Goal: Information Seeking & Learning: Understand process/instructions

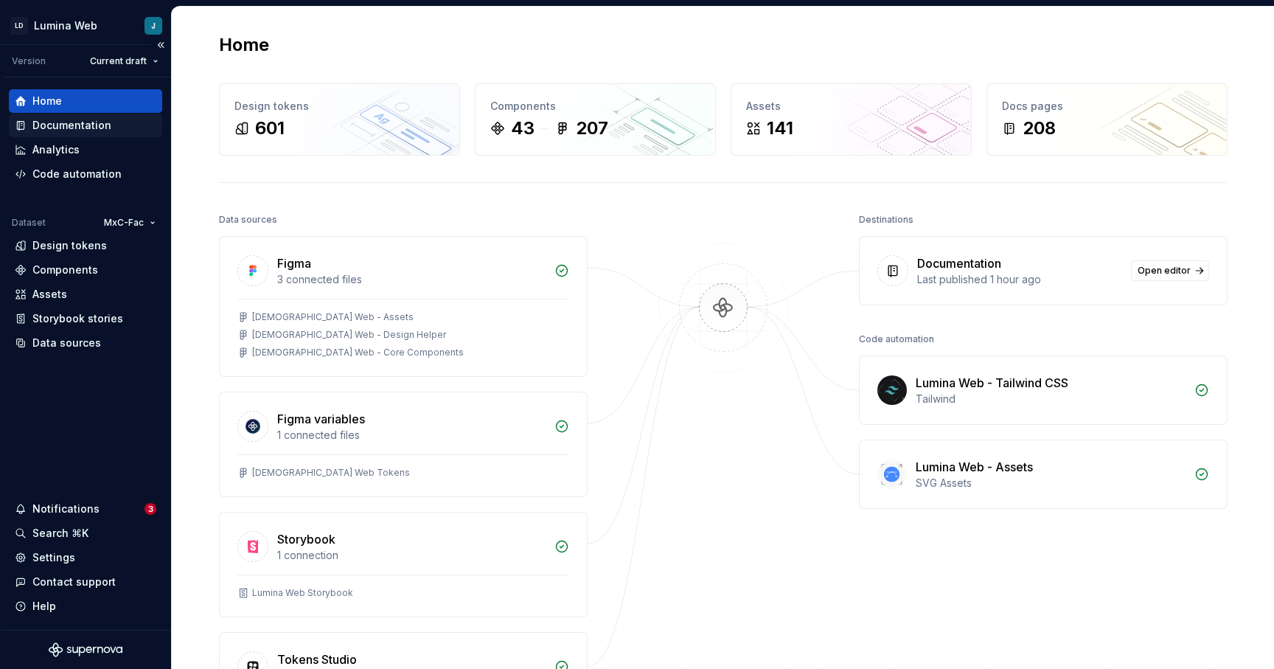
click at [74, 130] on div "Documentation" at bounding box center [71, 125] width 79 height 15
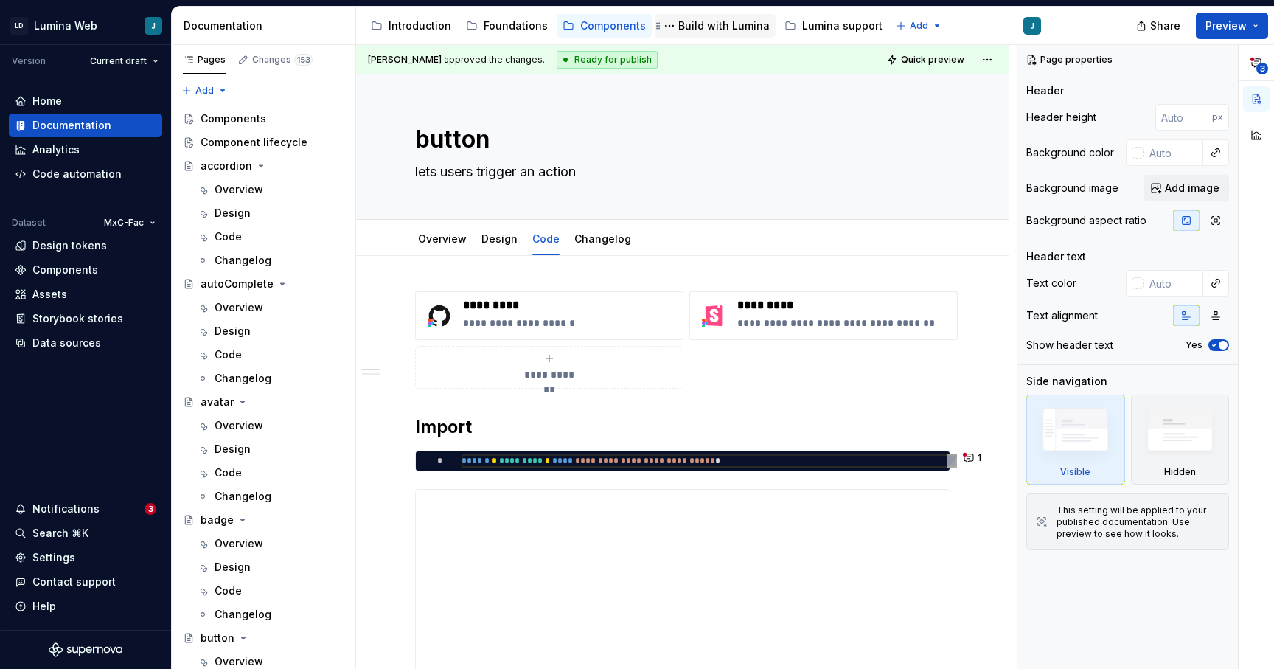
click at [702, 32] on div "Build with Lumina" at bounding box center [723, 25] width 91 height 15
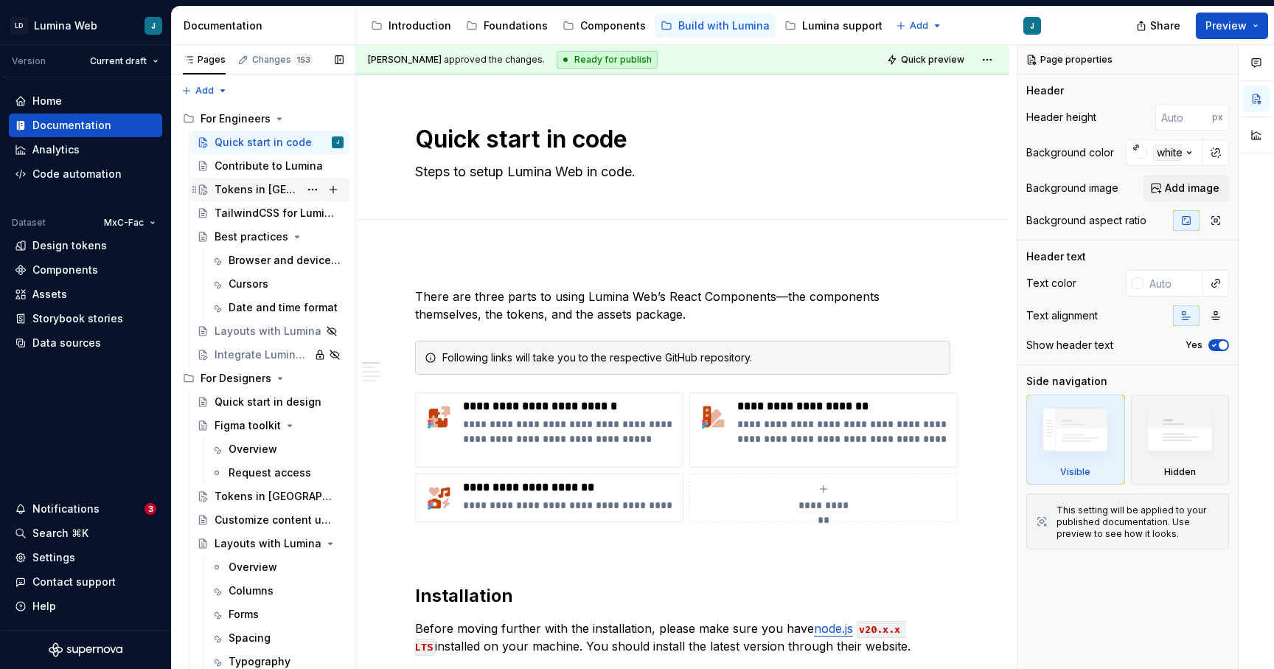
click at [252, 190] on div "Tokens in [GEOGRAPHIC_DATA]" at bounding box center [257, 189] width 85 height 15
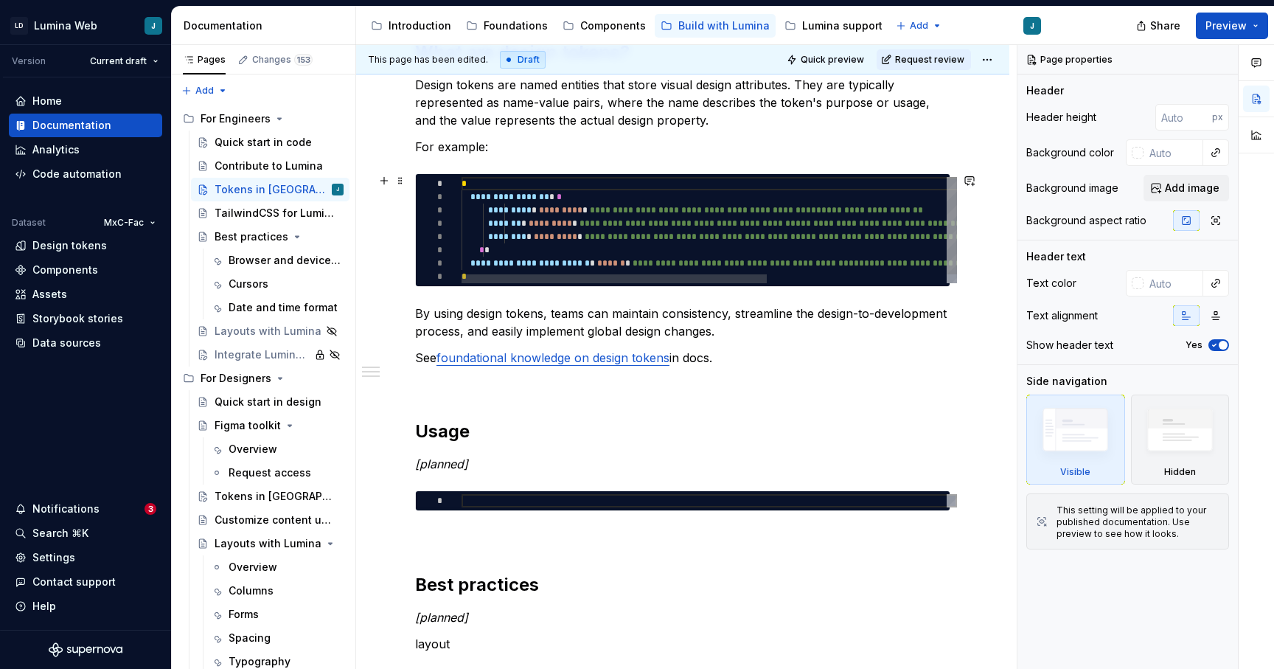
scroll to position [246, 0]
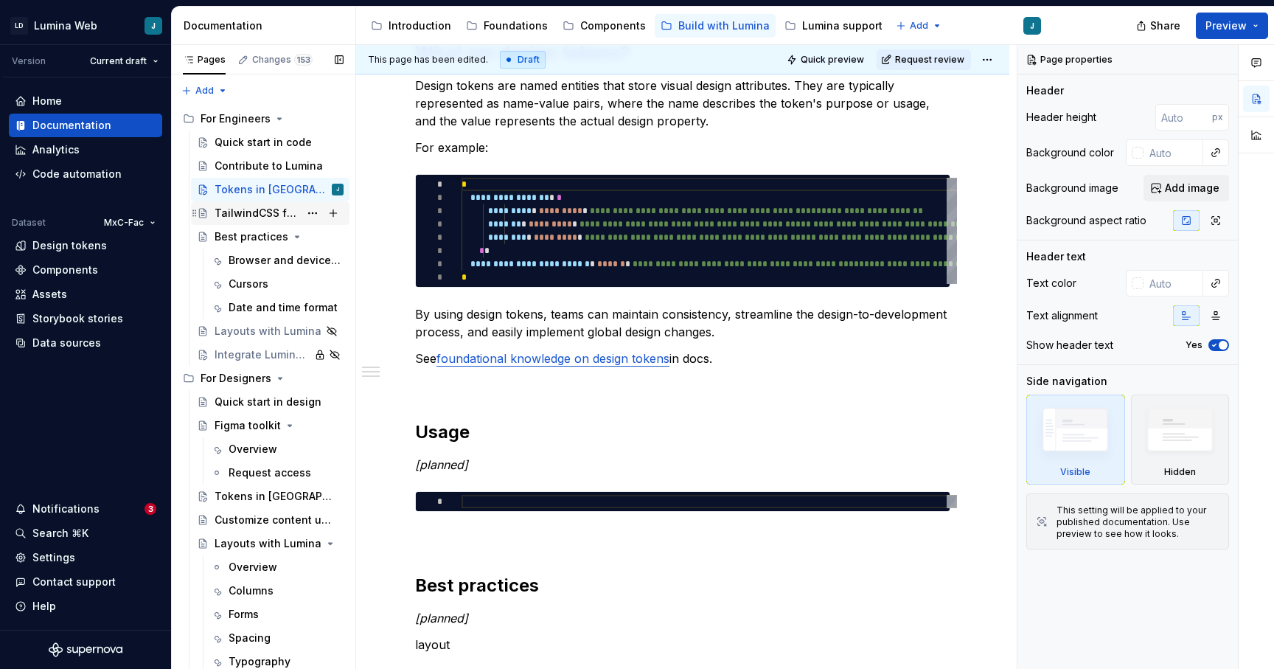
click at [280, 213] on div "TailwindCSS for Lumina" at bounding box center [257, 213] width 85 height 15
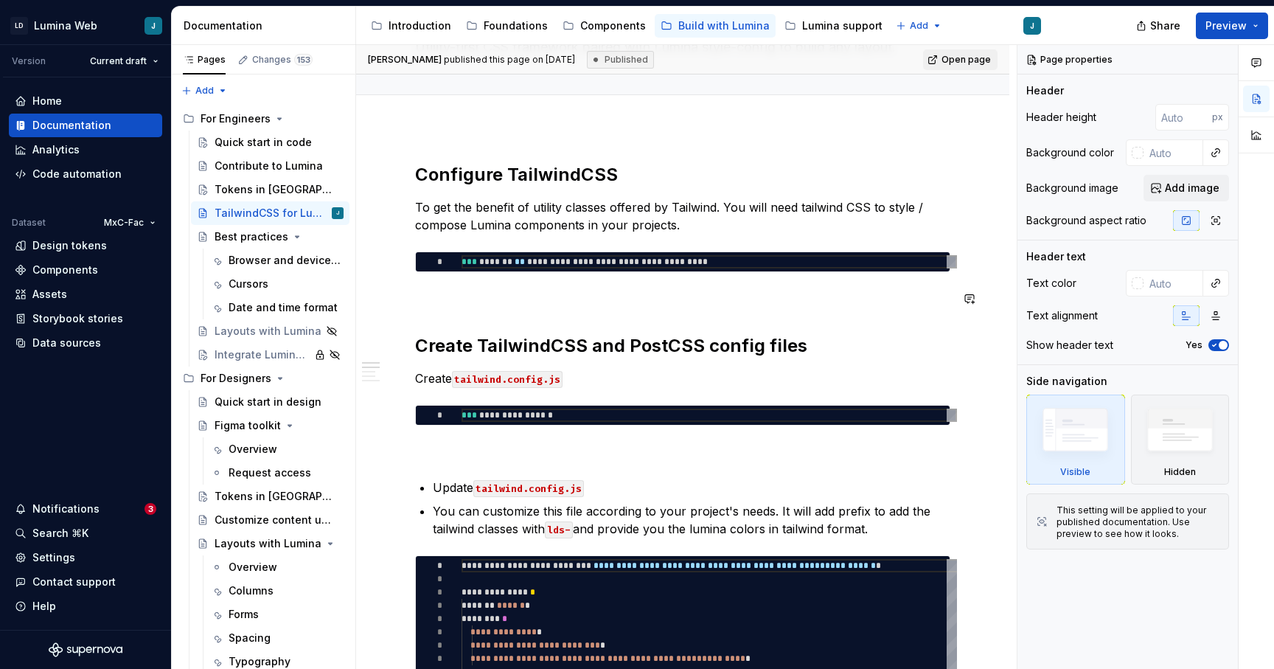
scroll to position [136, 0]
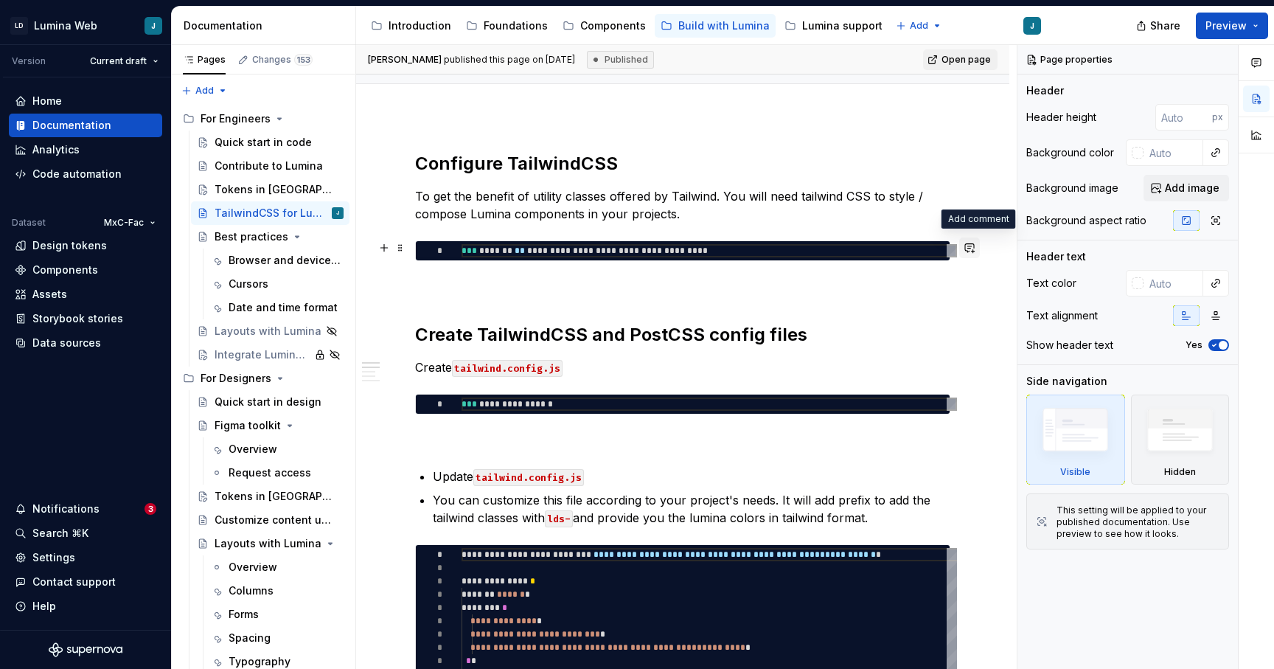
click at [977, 251] on button "button" at bounding box center [969, 247] width 21 height 21
click at [896, 346] on h2 "Create TailwindCSS and PostCSS config files" at bounding box center [682, 335] width 535 height 24
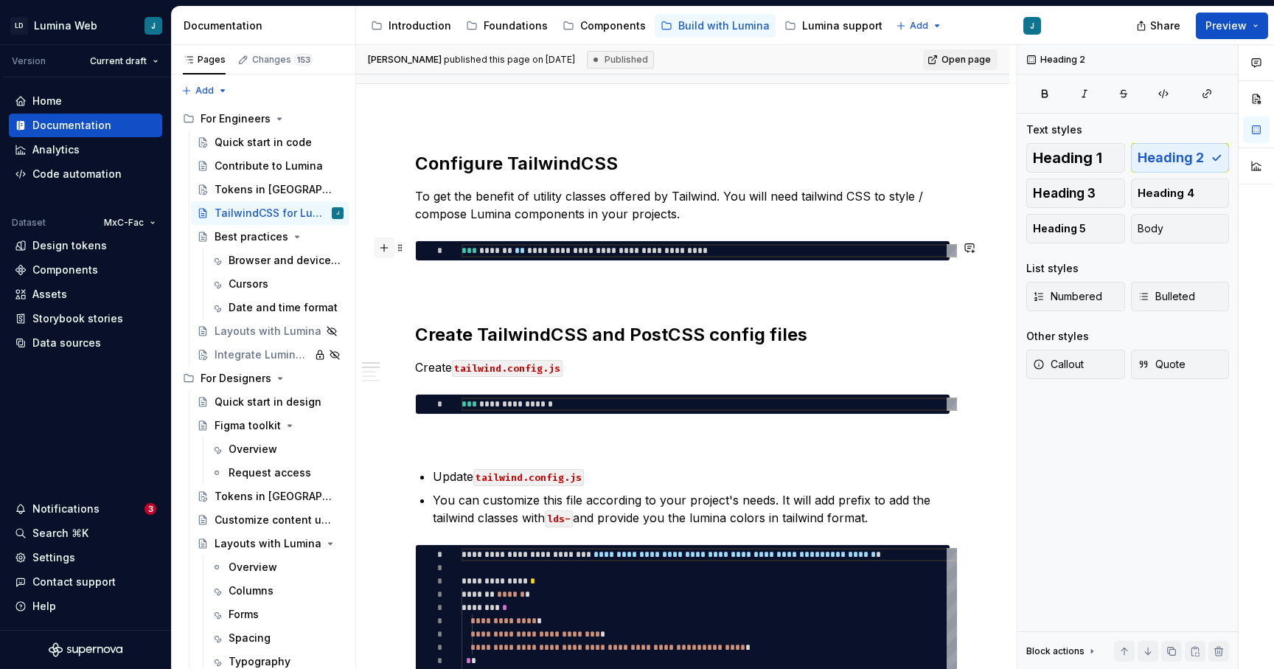
click at [382, 247] on button "button" at bounding box center [384, 247] width 21 height 21
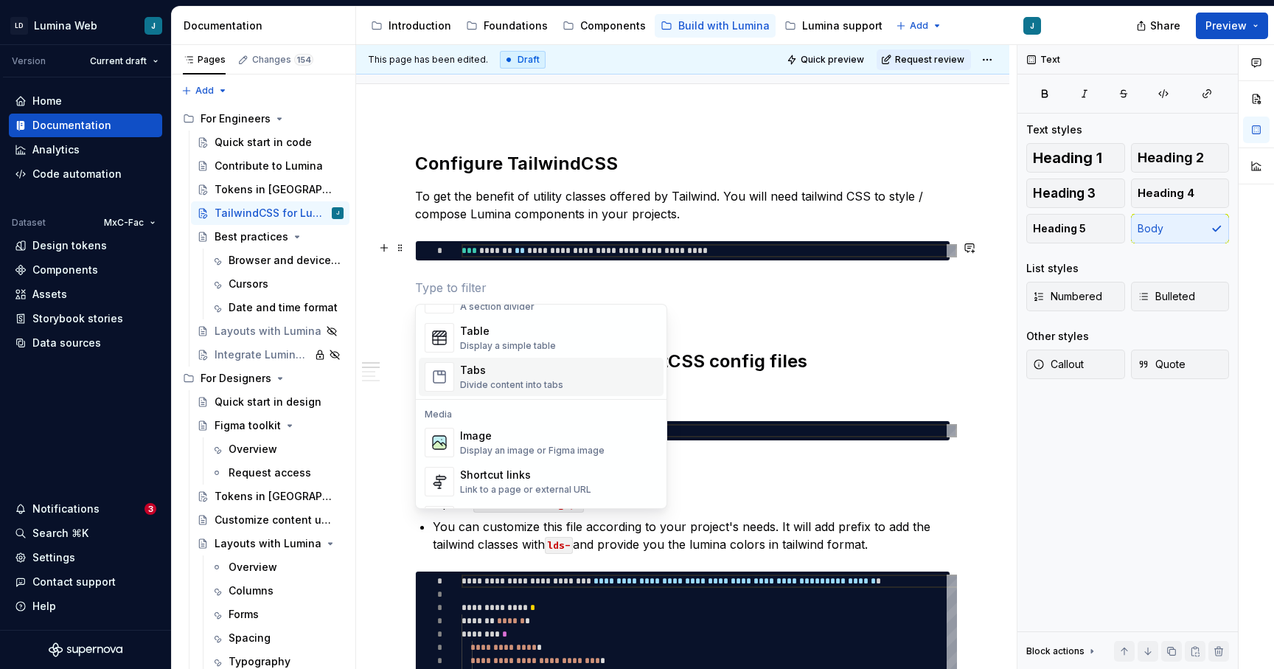
scroll to position [531, 0]
click at [493, 377] on div "Tabs" at bounding box center [511, 371] width 103 height 15
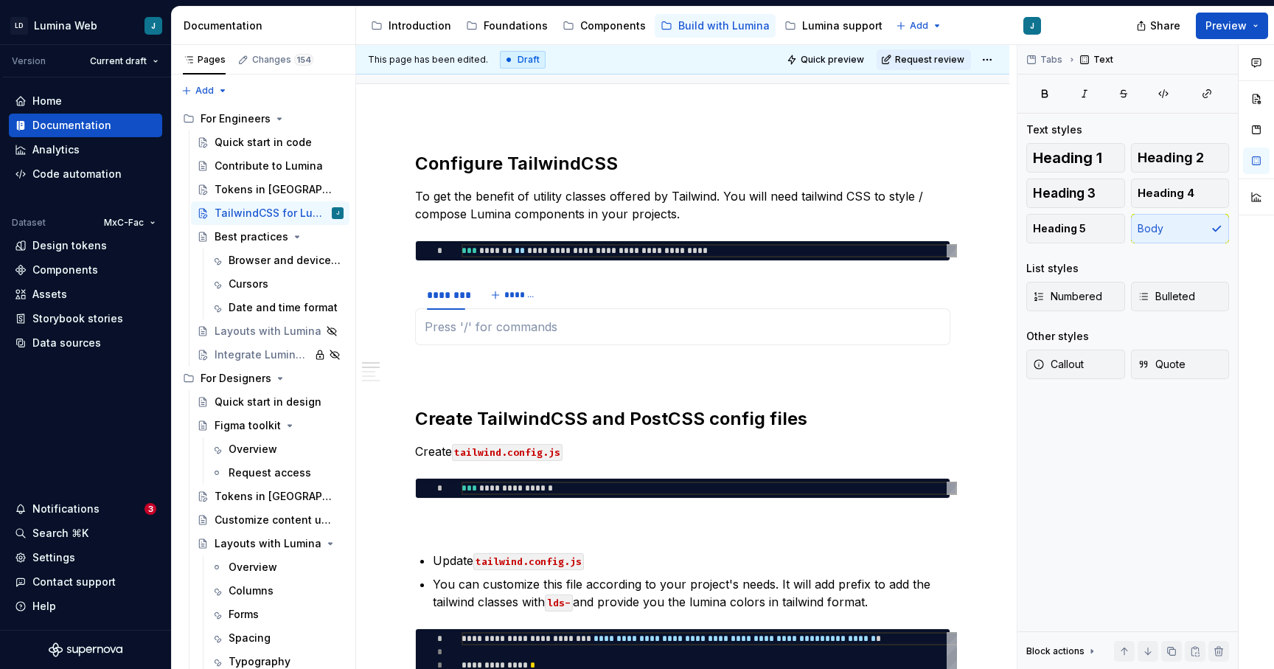
type textarea "*"
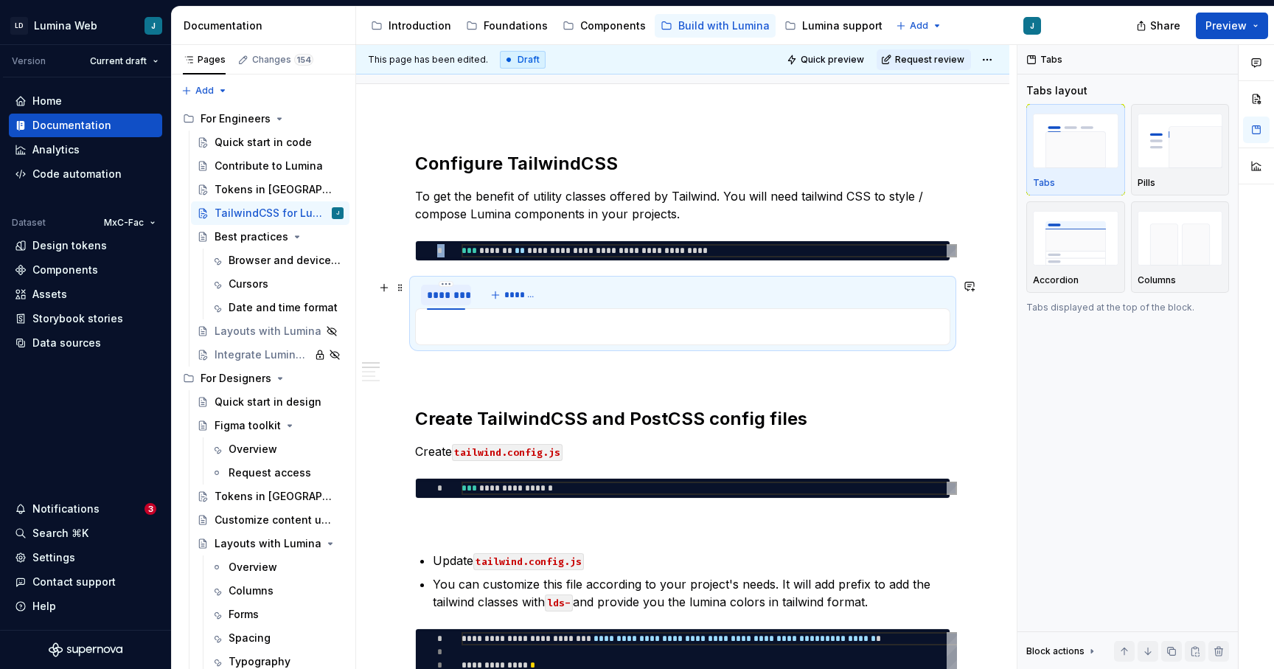
click at [440, 297] on div "********" at bounding box center [446, 295] width 38 height 15
type input "**********"
type textarea "*"
click at [459, 326] on p at bounding box center [683, 327] width 516 height 18
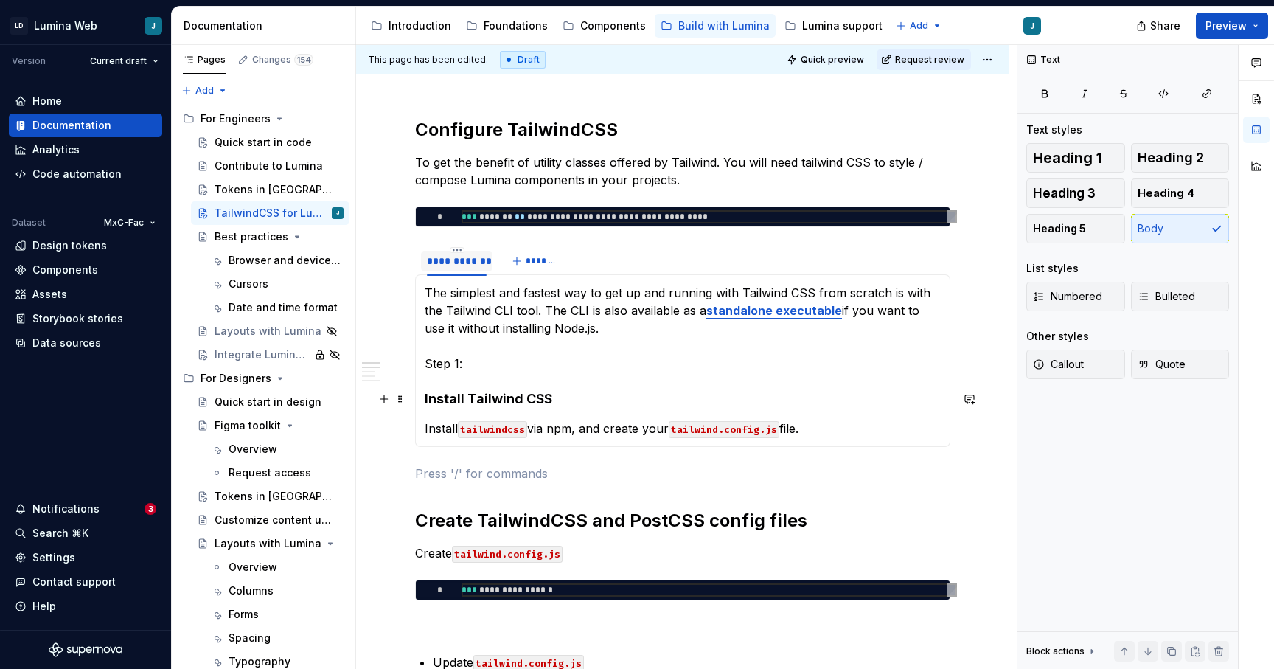
scroll to position [184, 0]
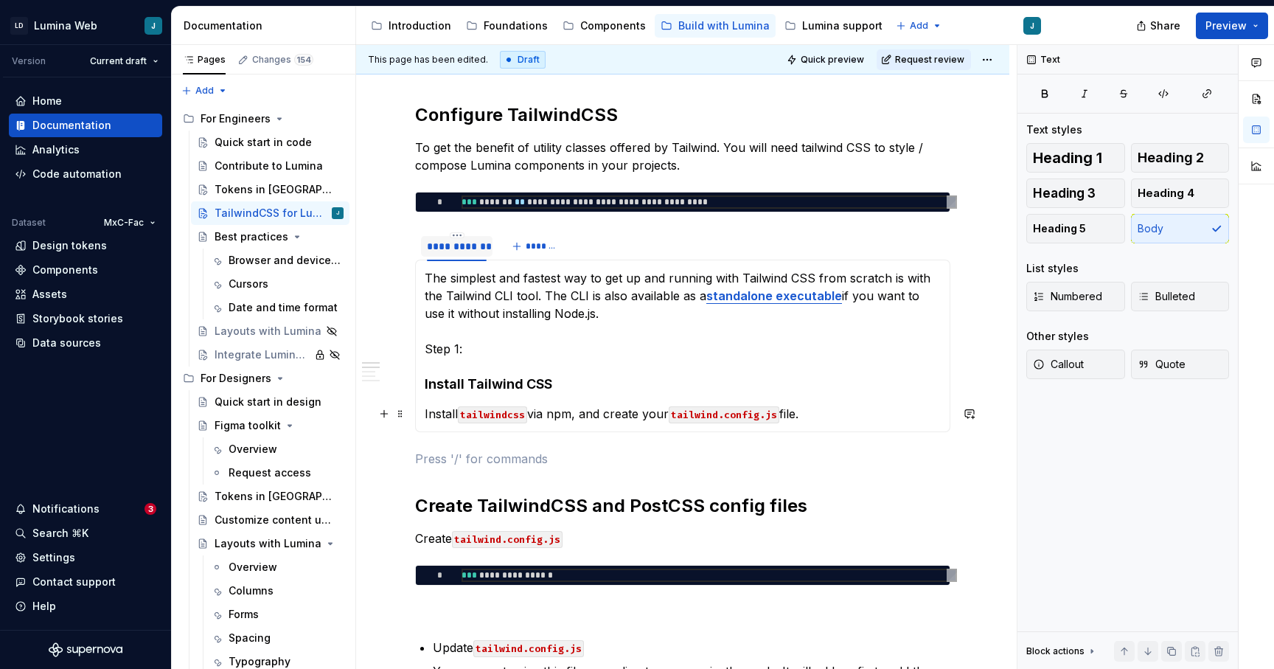
click at [826, 412] on p "Install tailwindcss via npm, and create your tailwind.config.js file." at bounding box center [683, 414] width 516 height 18
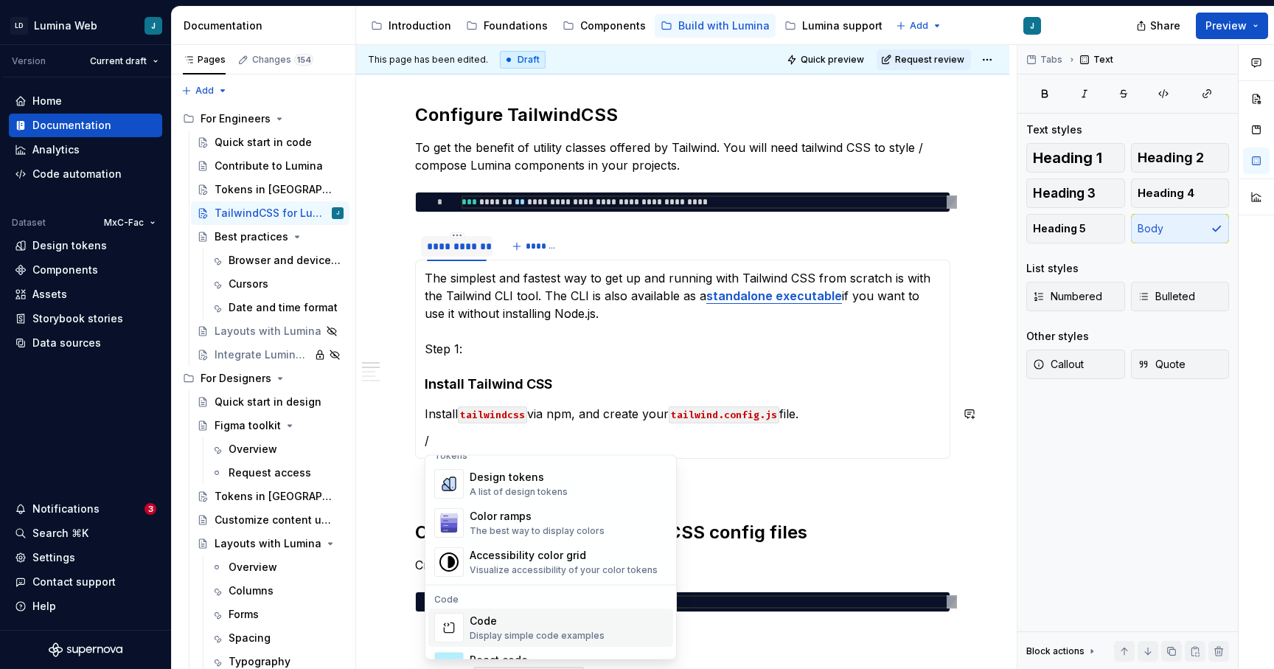
scroll to position [1085, 0]
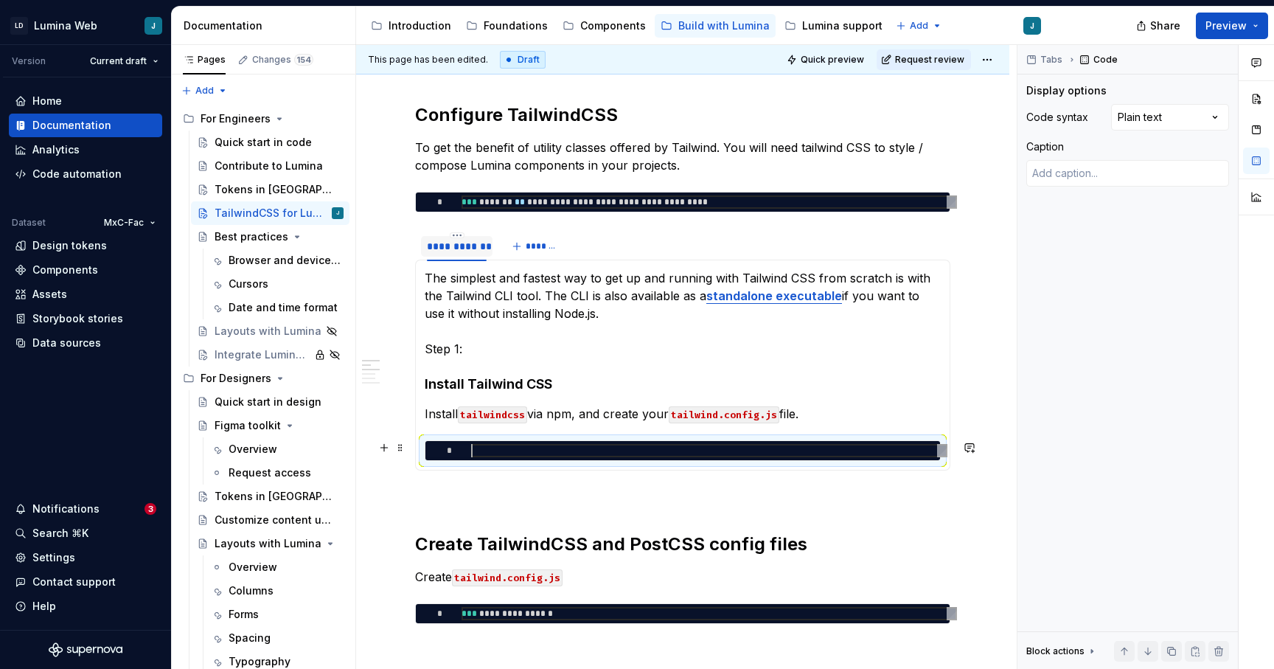
click at [486, 449] on div at bounding box center [709, 450] width 476 height 13
type textarea "*"
type textarea "**********"
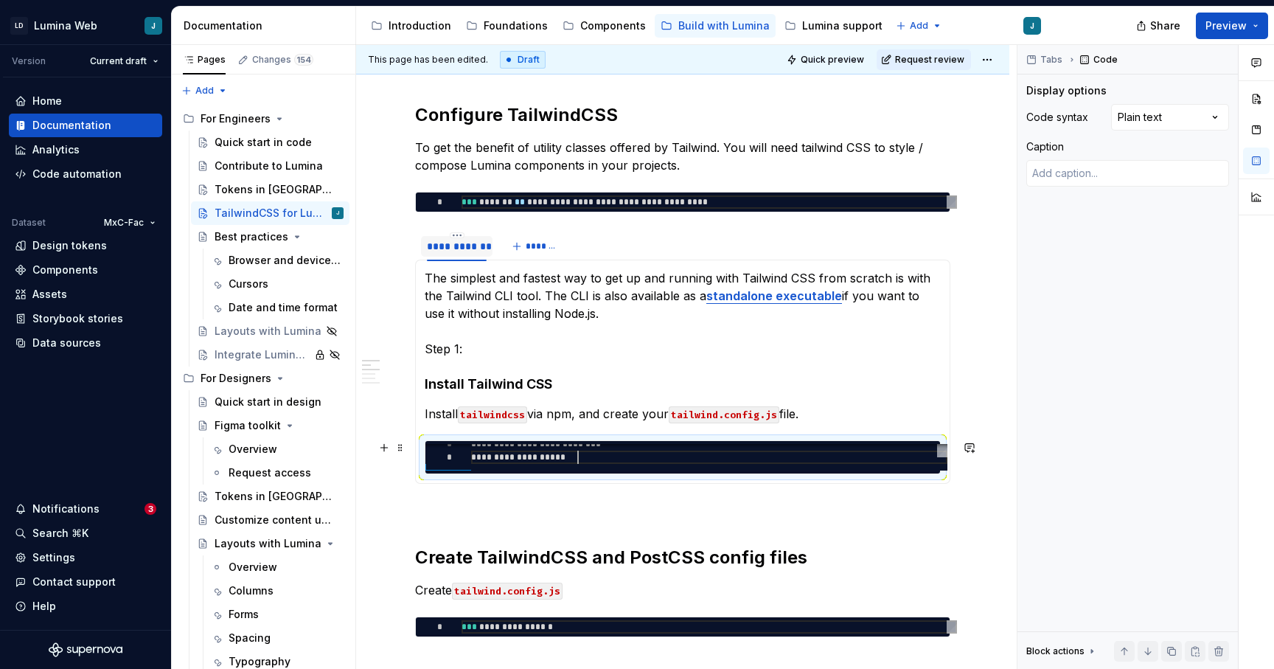
scroll to position [13, 107]
click at [930, 411] on p "Install tailwindcss via npm, and create your tailwind.config.js file." at bounding box center [683, 414] width 516 height 18
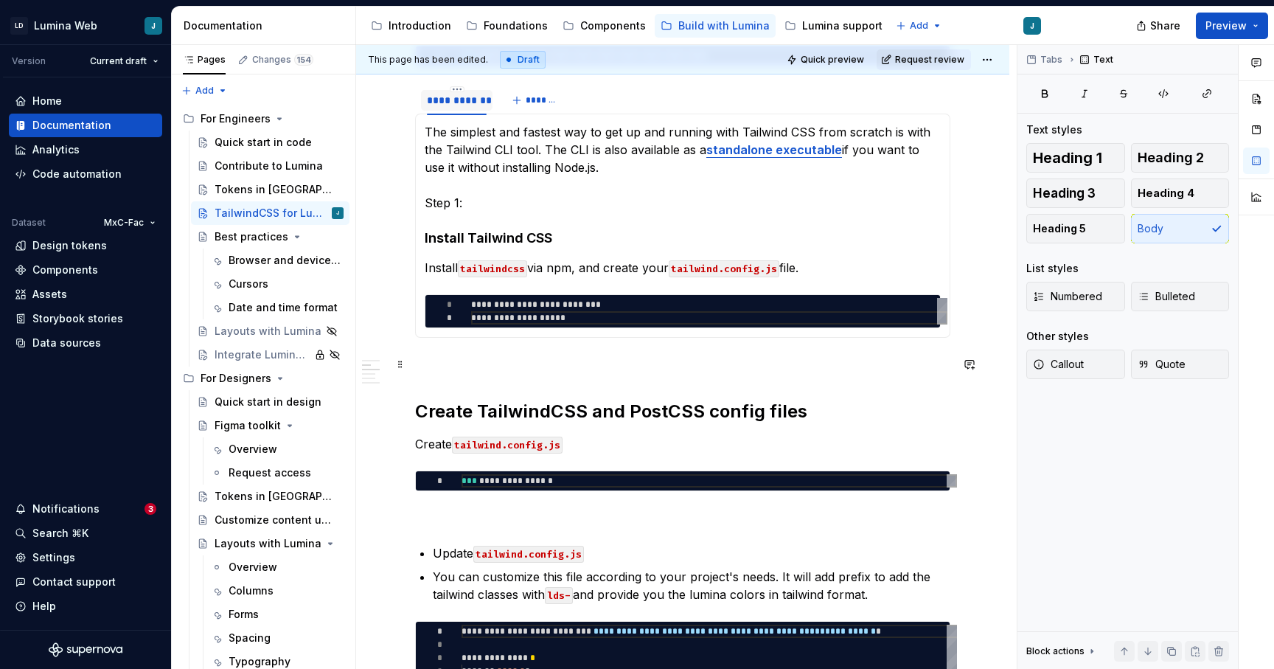
scroll to position [335, 0]
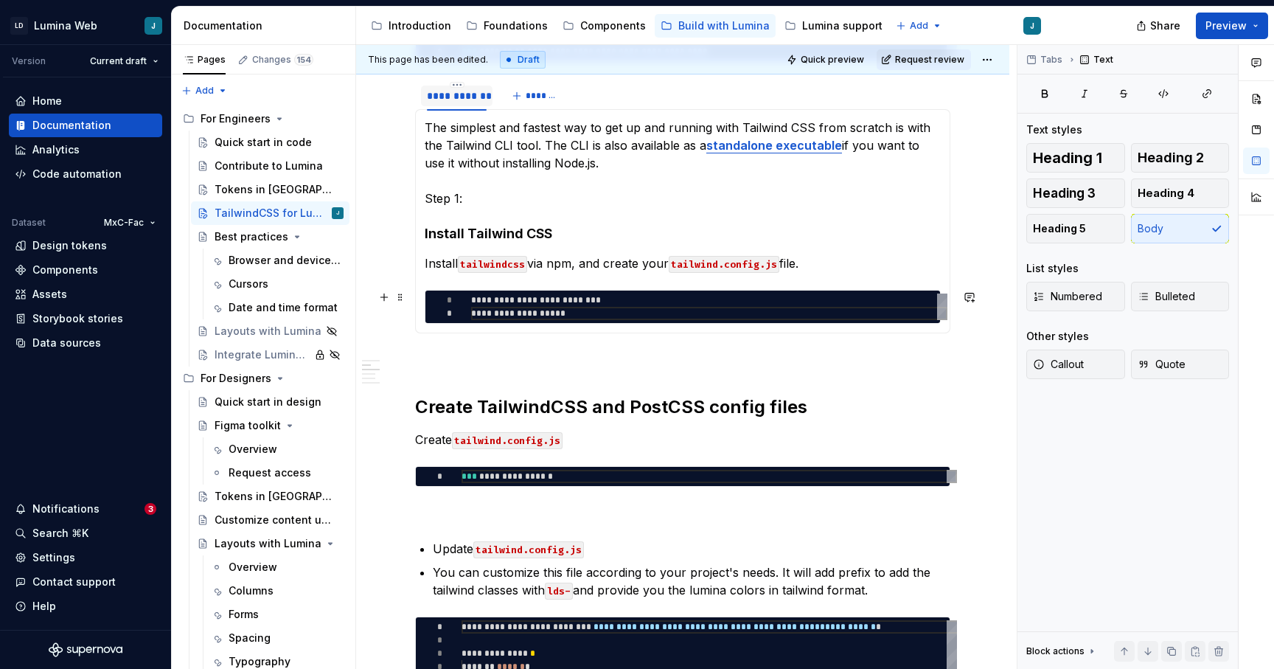
click at [941, 315] on div "**********" at bounding box center [683, 307] width 516 height 34
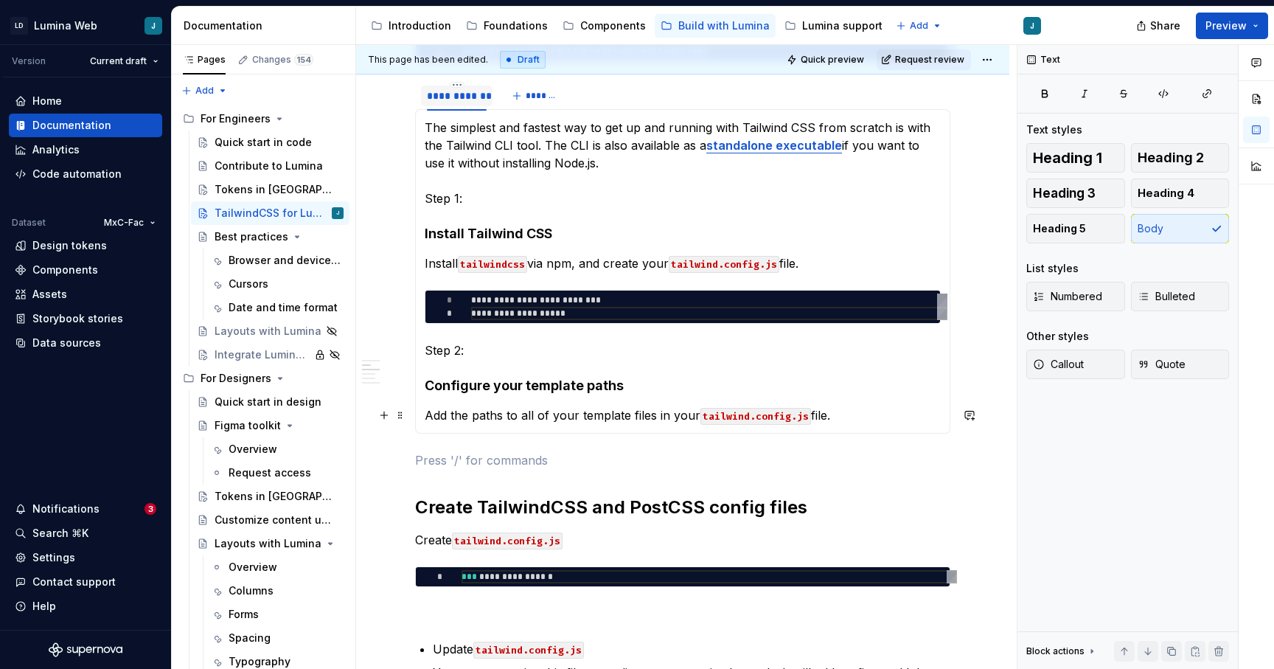
click at [871, 414] on p "Add the paths to all of your template files in your tailwind.config.js file." at bounding box center [683, 415] width 516 height 18
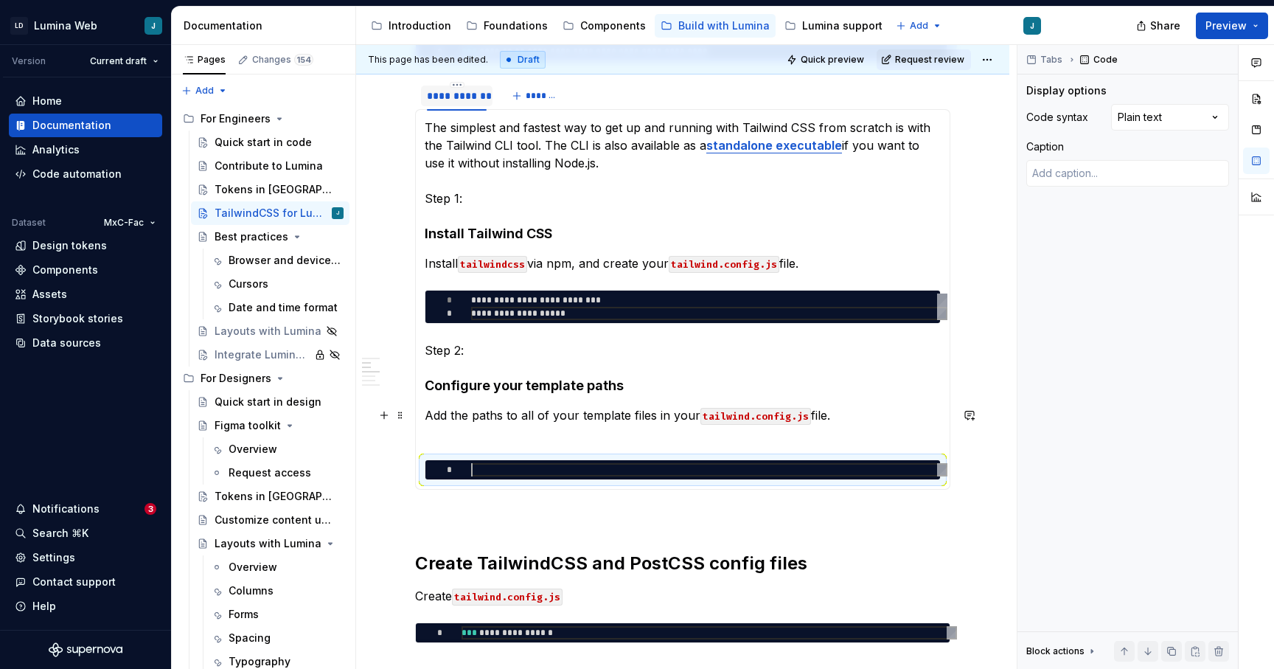
click at [895, 409] on p "Add the paths to all of your template files in your tailwind.config.js file." at bounding box center [683, 423] width 516 height 35
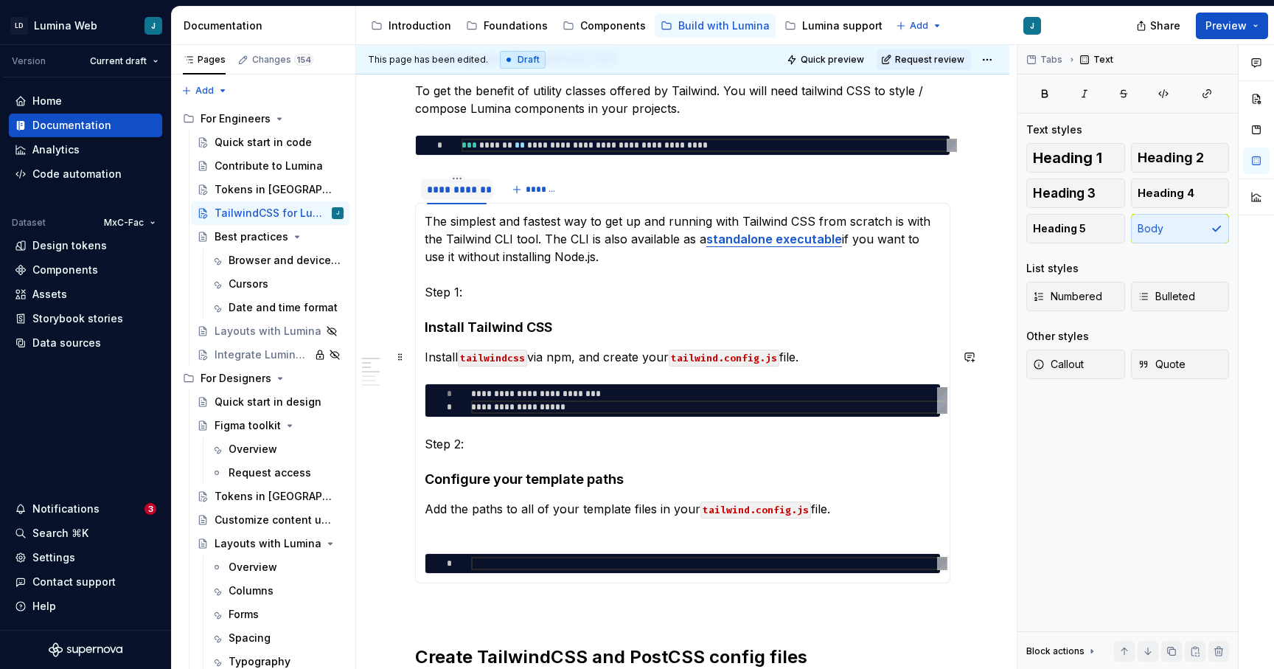
scroll to position [259, 0]
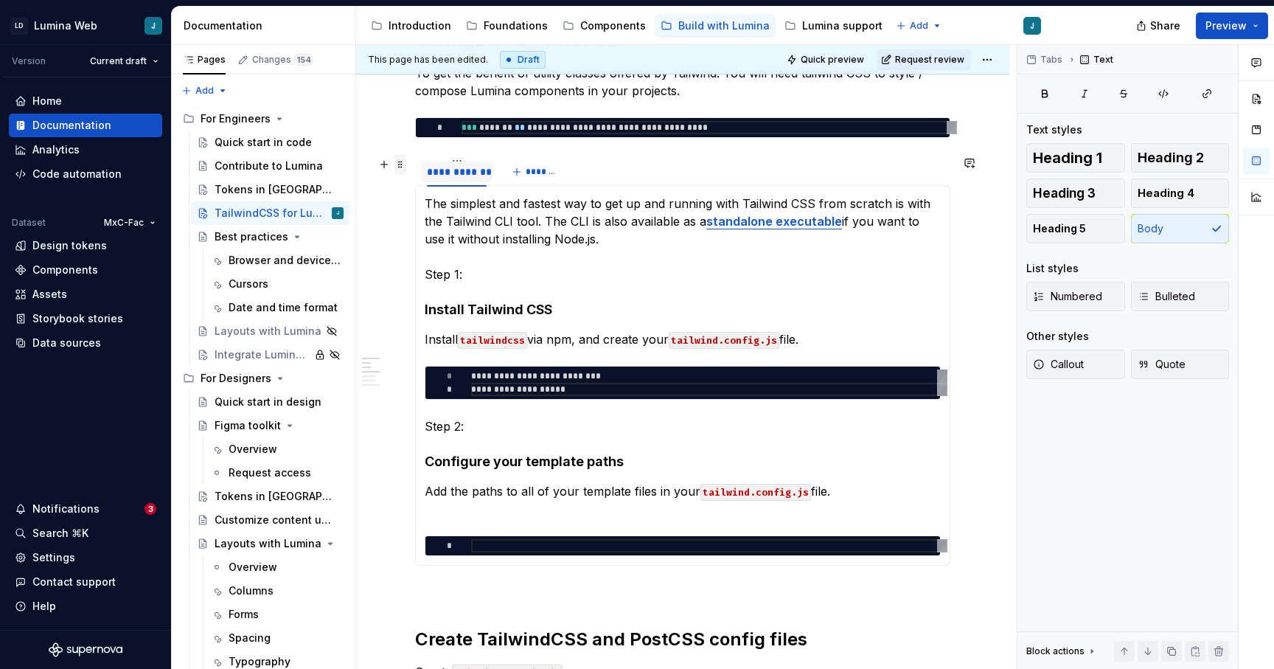
click at [403, 164] on span at bounding box center [401, 164] width 12 height 21
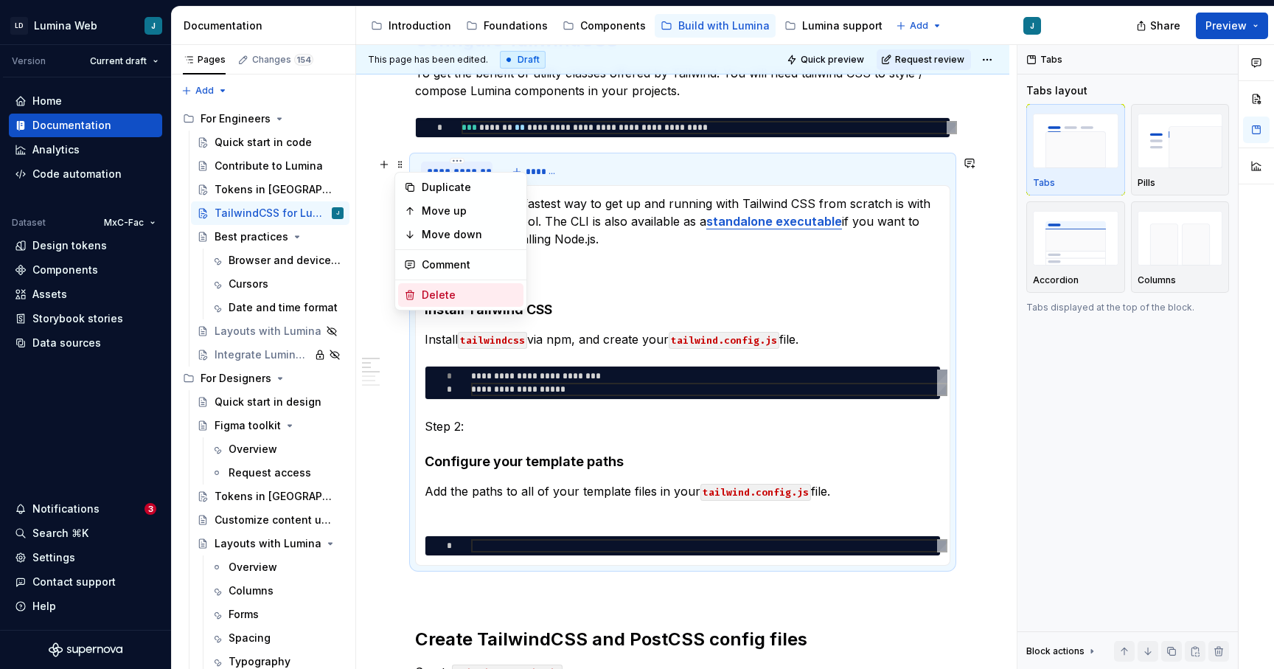
click at [462, 299] on div "Delete" at bounding box center [470, 295] width 96 height 15
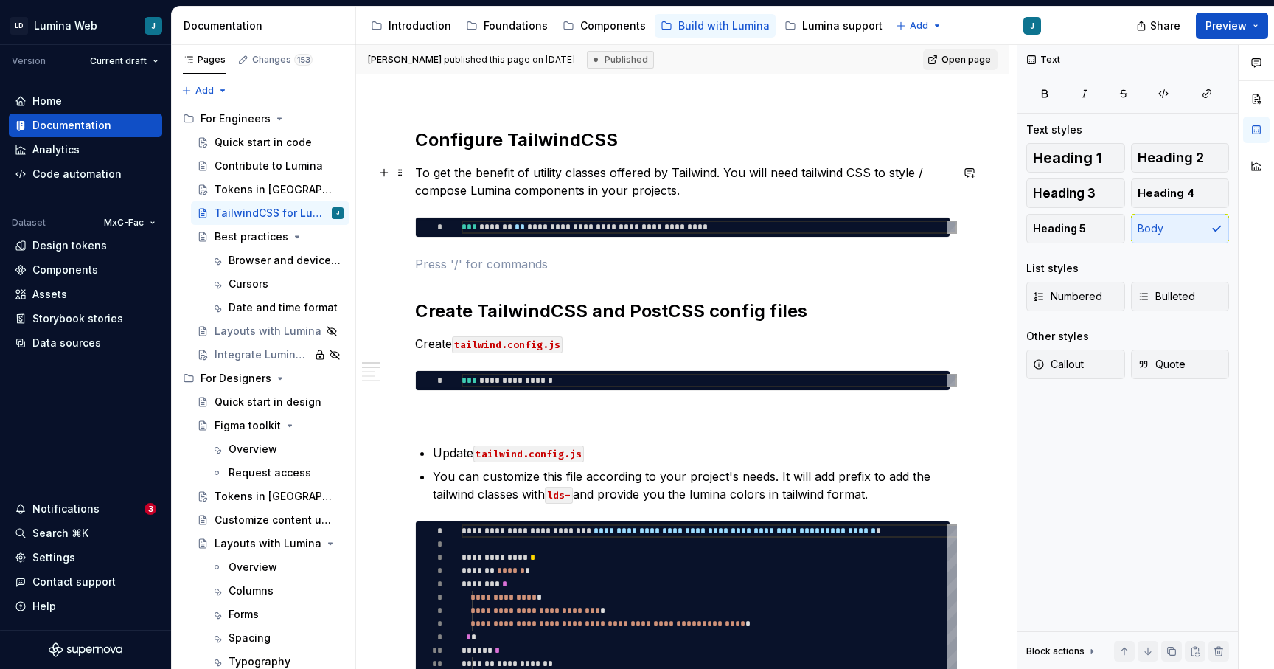
scroll to position [137, 0]
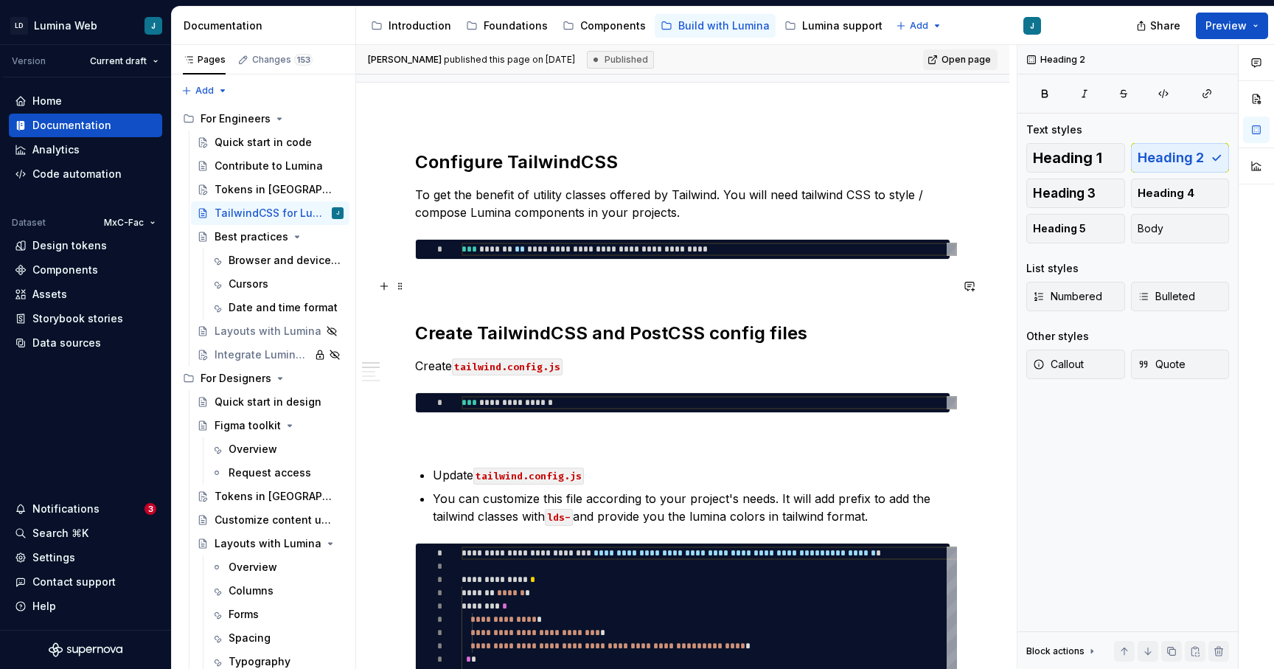
click at [450, 282] on p at bounding box center [682, 286] width 535 height 18
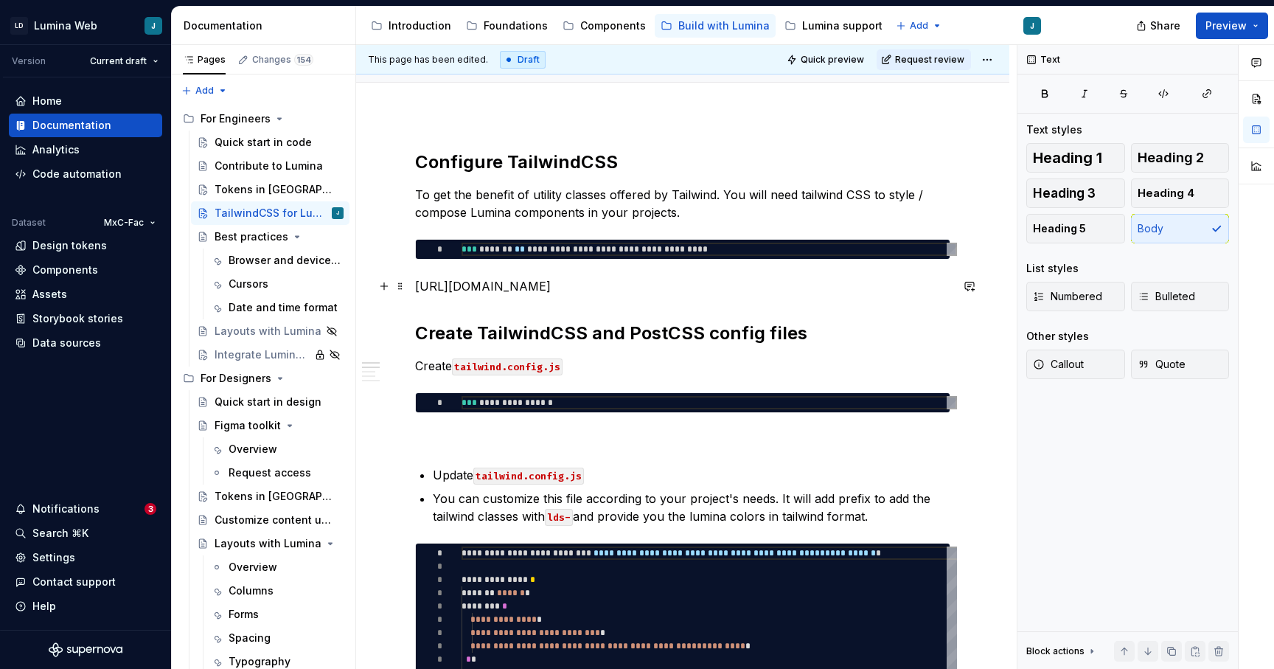
click at [881, 289] on p "Refer to Tailwind installation guide on [URL][DOMAIN_NAME]" at bounding box center [682, 286] width 535 height 18
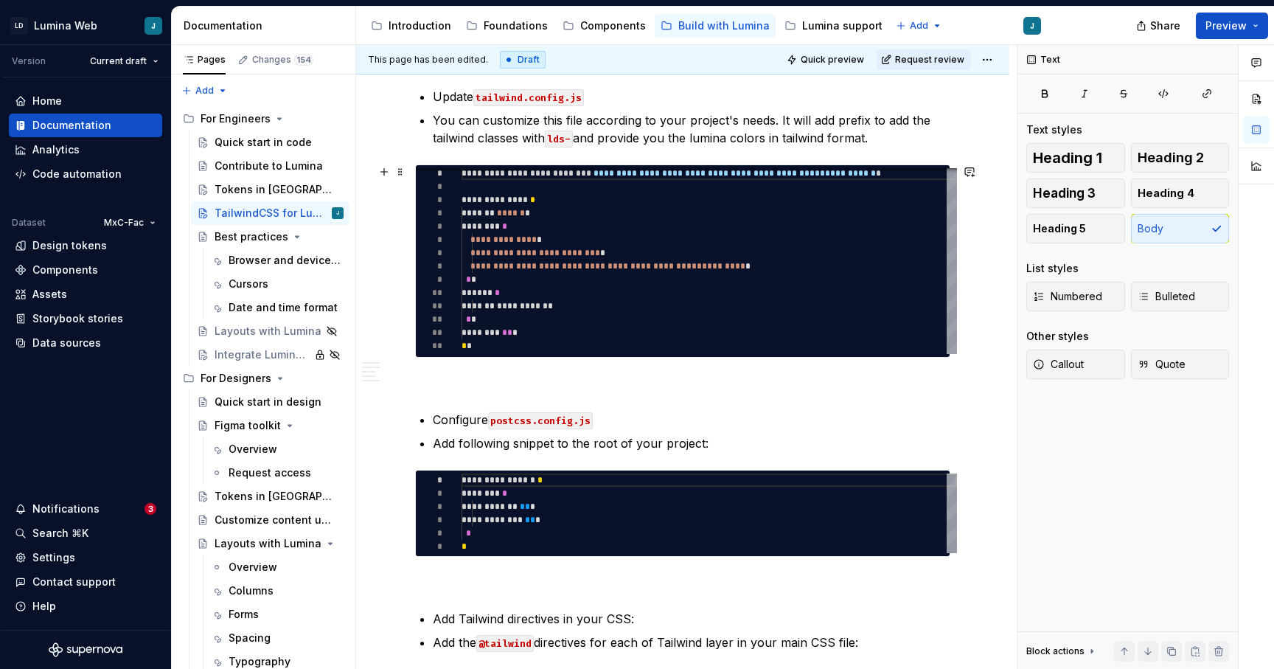
scroll to position [551, 0]
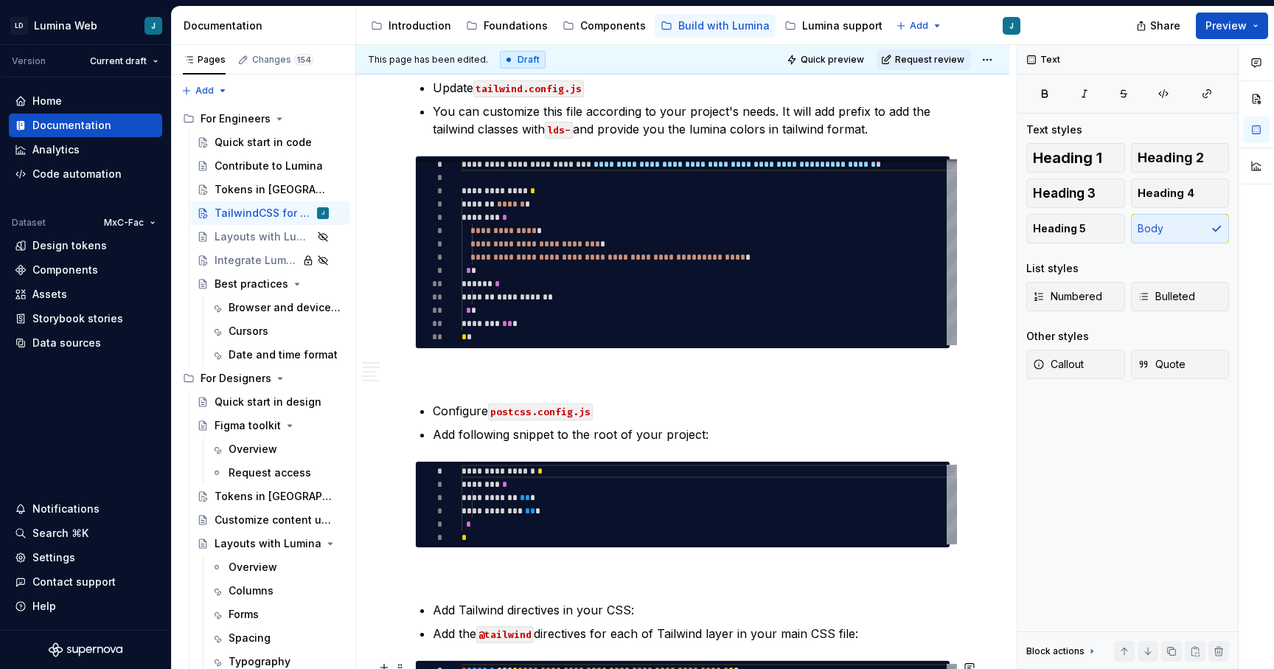
type textarea "*"
